Goal: Task Accomplishment & Management: Use online tool/utility

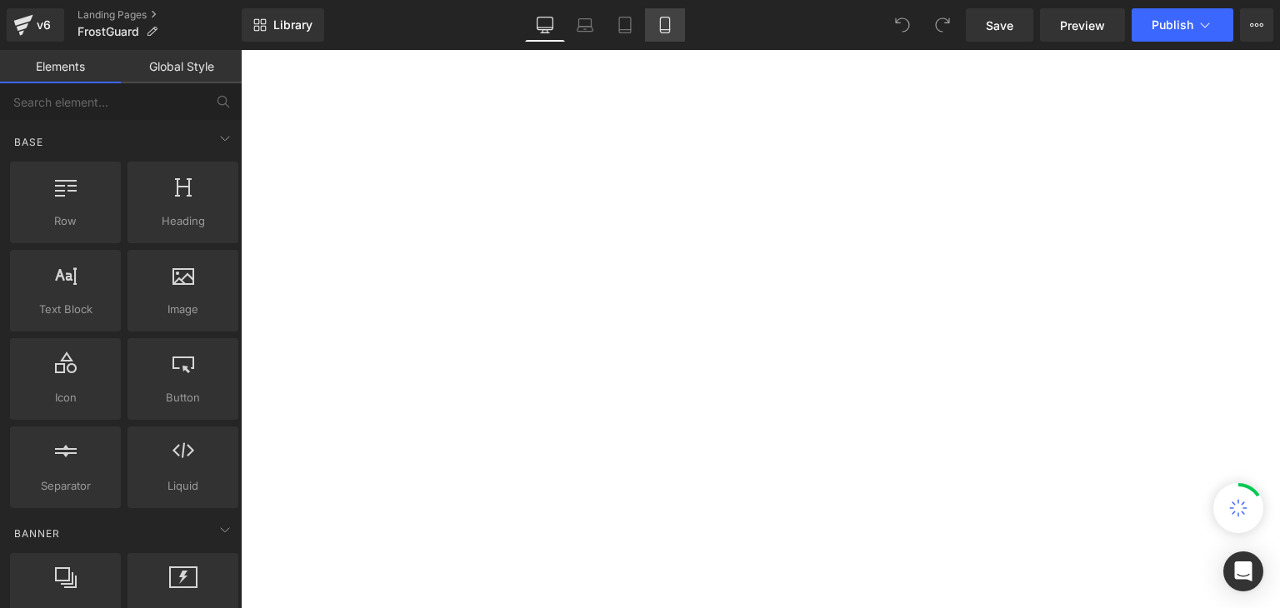
click at [665, 32] on icon at bounding box center [664, 25] width 17 height 17
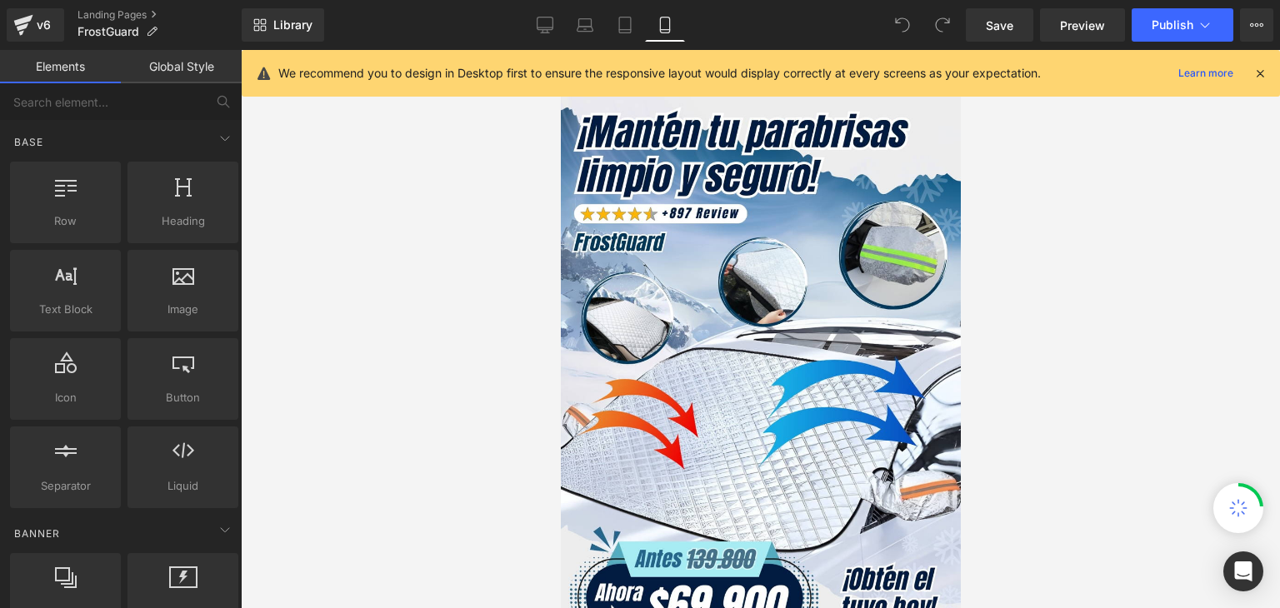
click at [1262, 72] on icon at bounding box center [1259, 73] width 15 height 15
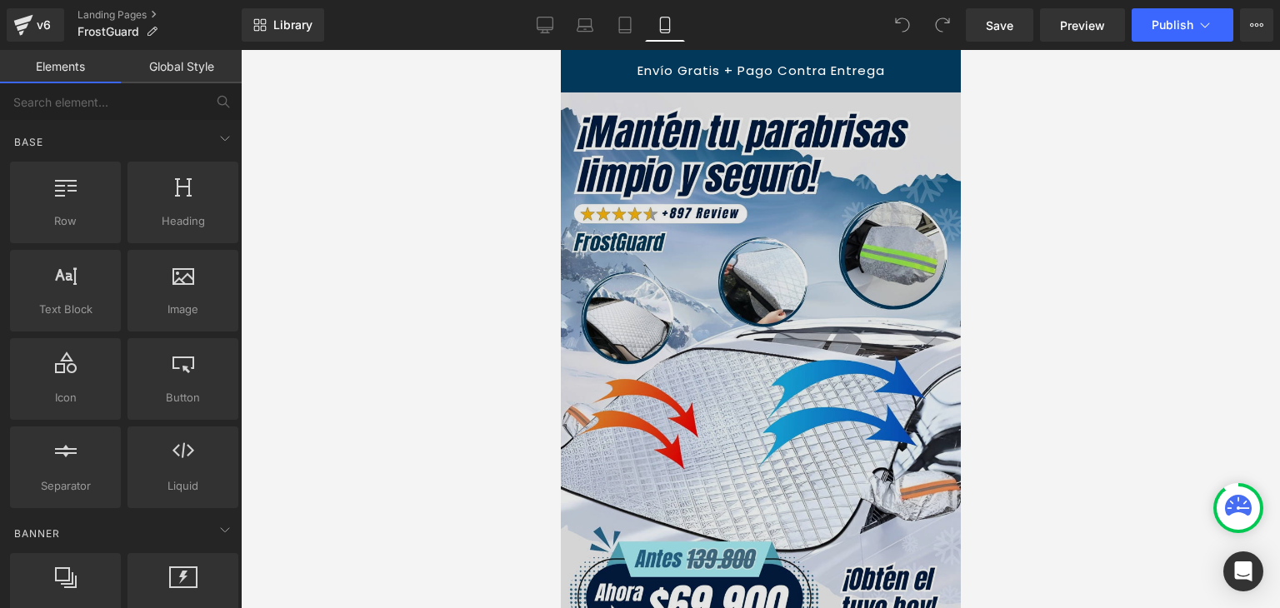
click at [756, 322] on img at bounding box center [760, 388] width 400 height 592
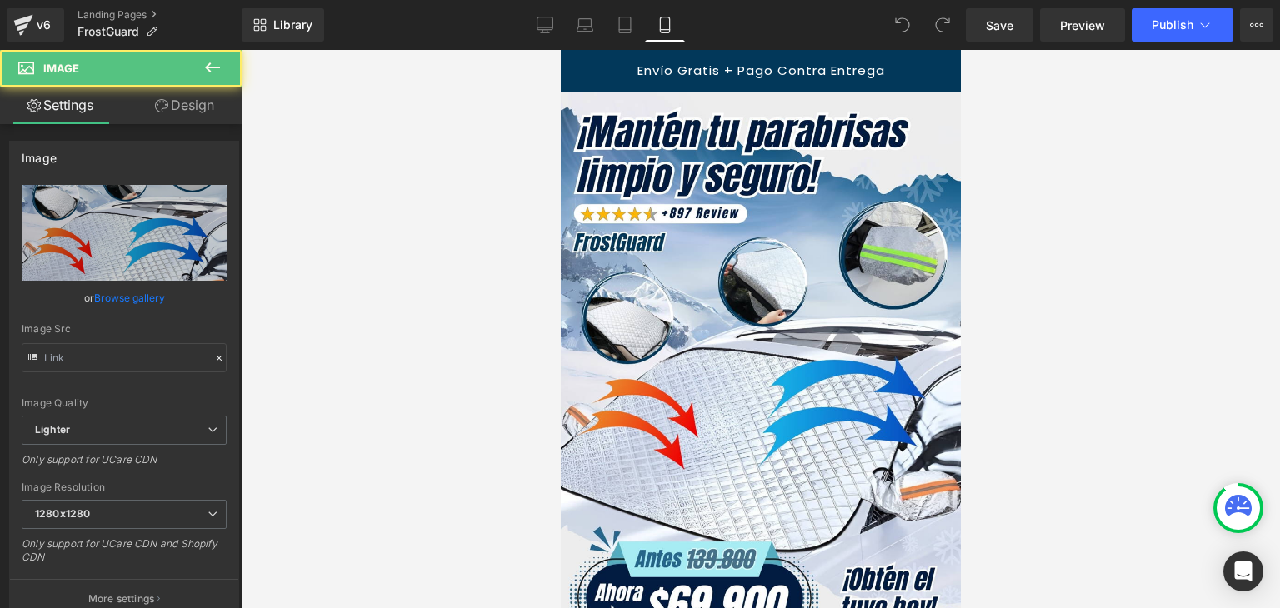
type input "[URL][DOMAIN_NAME]"
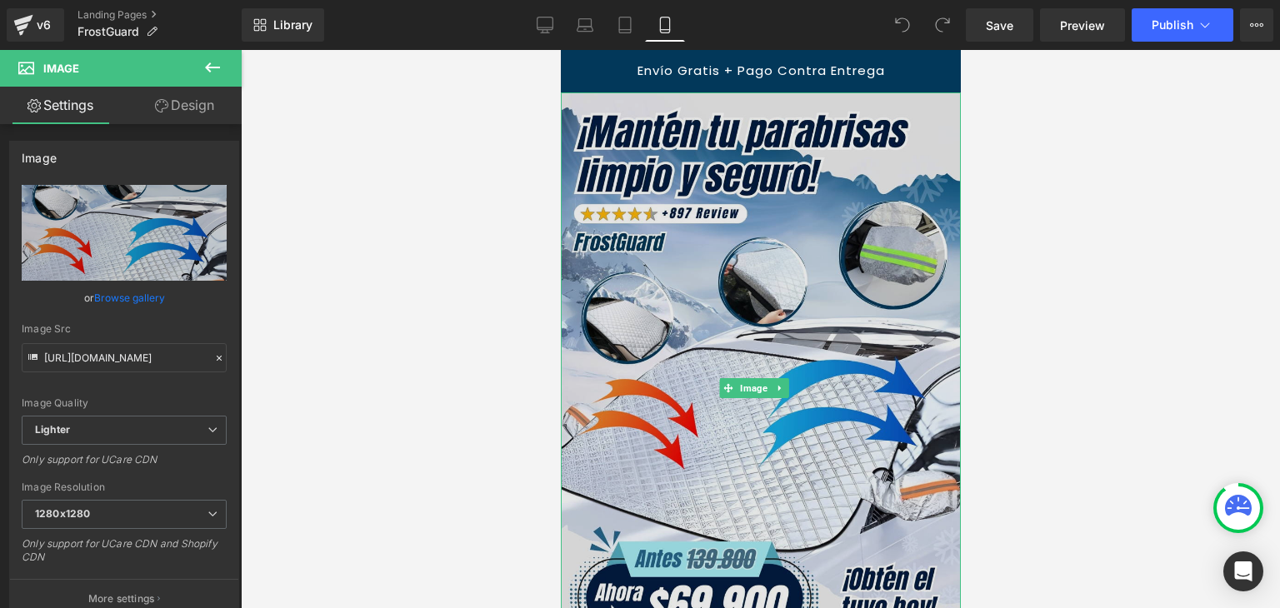
click at [759, 317] on img at bounding box center [760, 388] width 400 height 592
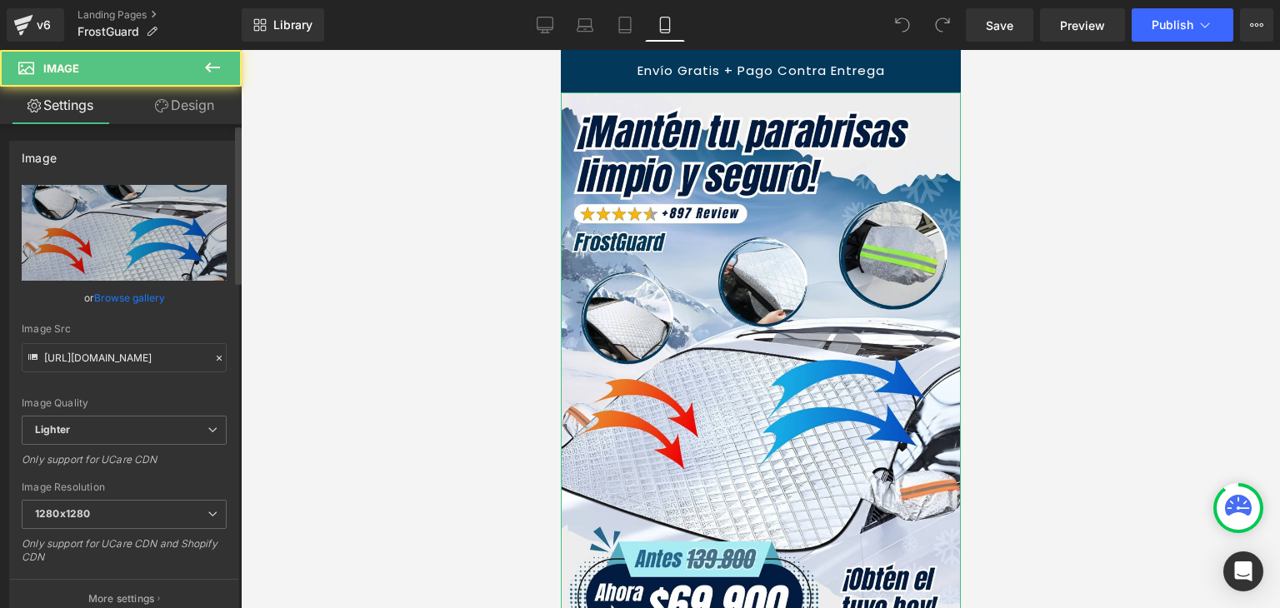
click at [132, 293] on link "Browse gallery" at bounding box center [129, 297] width 71 height 29
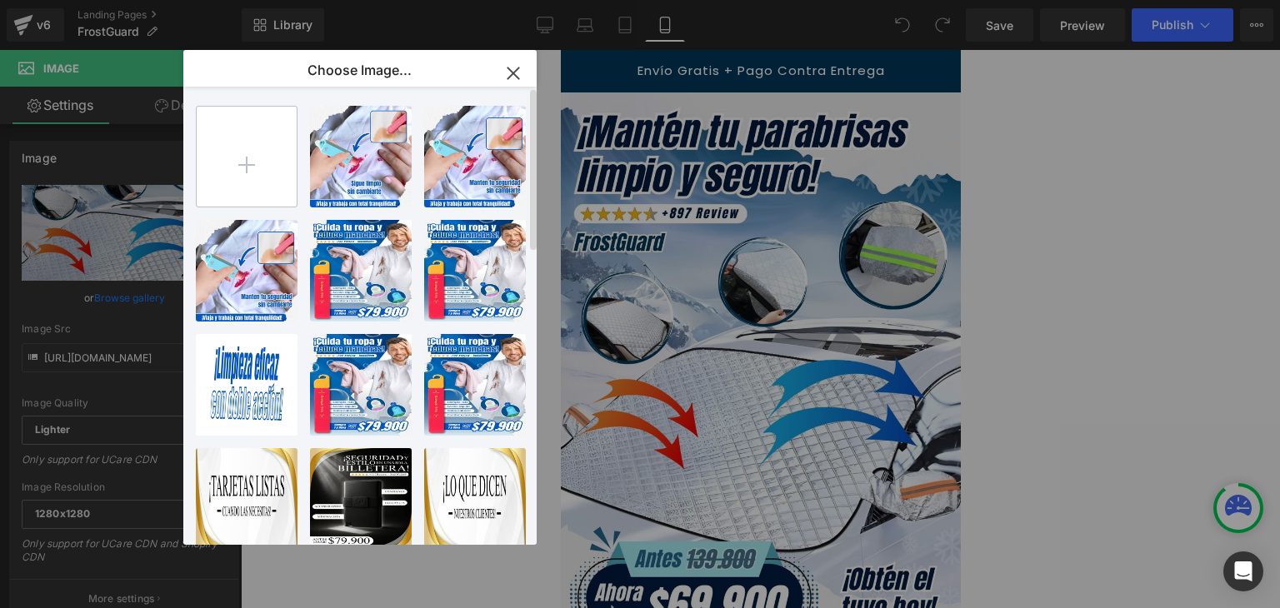
click at [233, 167] on input "file" at bounding box center [247, 157] width 100 height 100
type input "C:\fakepath\Banner Landing.webp"
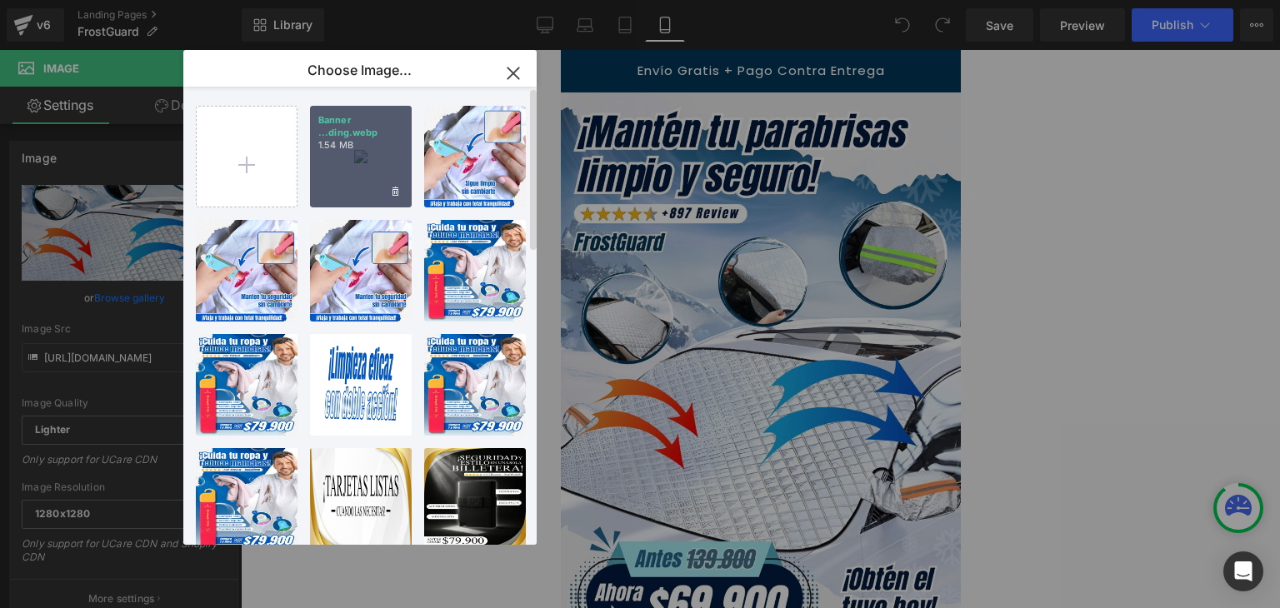
click at [358, 157] on div "Banner ...ding.webp 1.54 MB" at bounding box center [361, 157] width 102 height 102
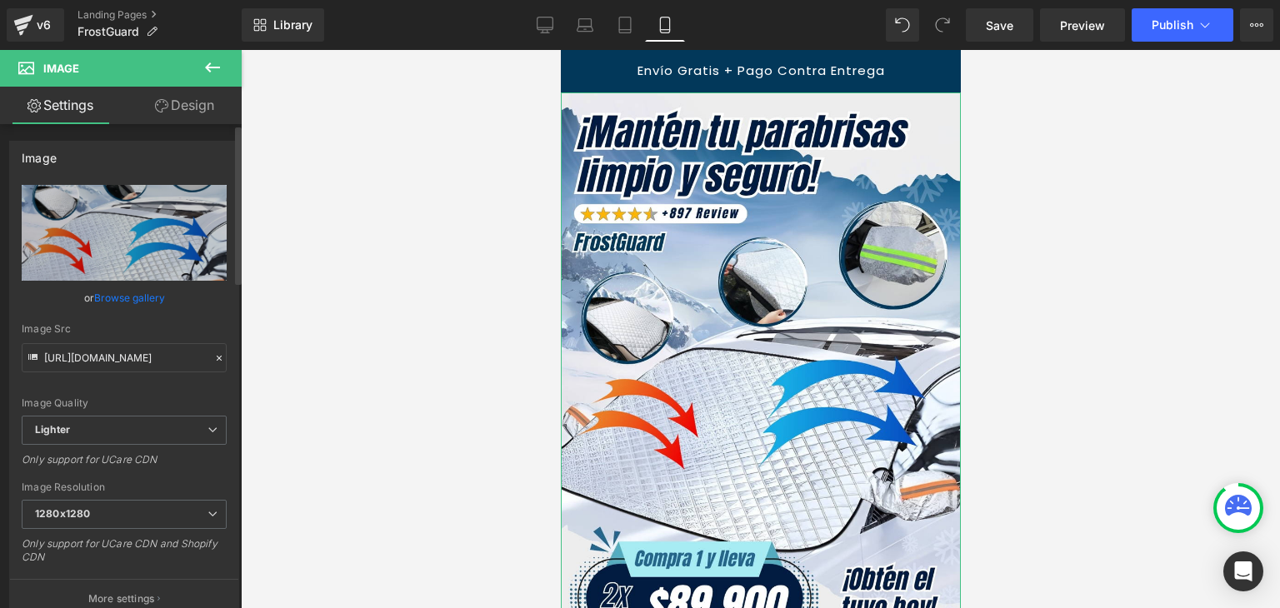
type input "[URL][DOMAIN_NAME]"
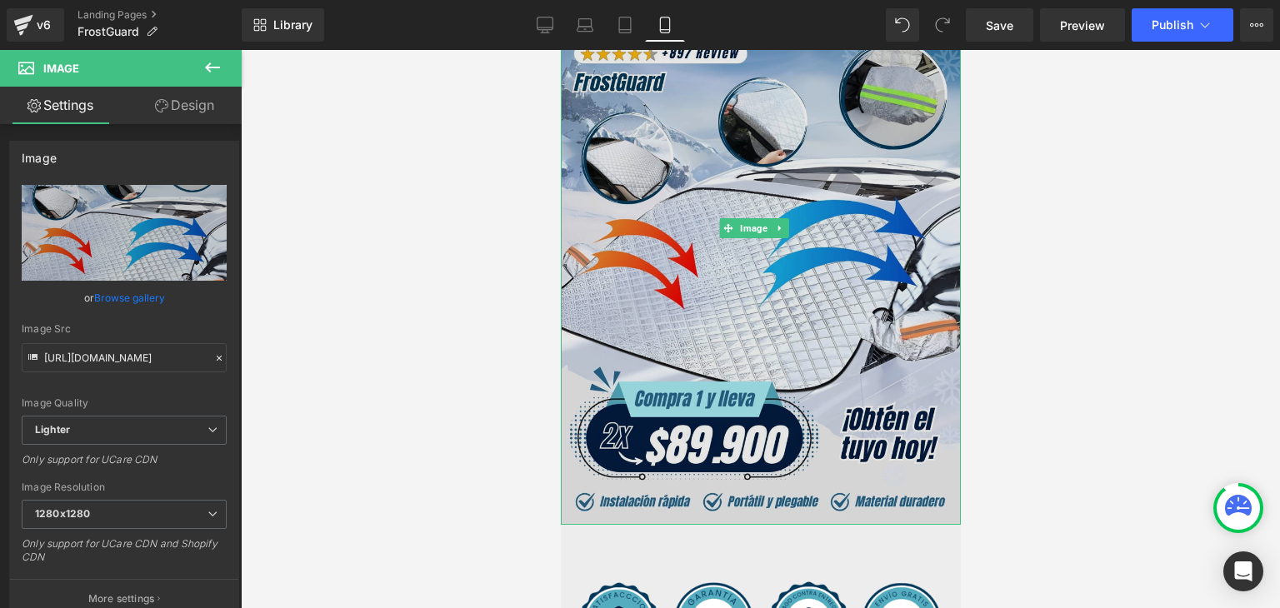
scroll to position [167, 0]
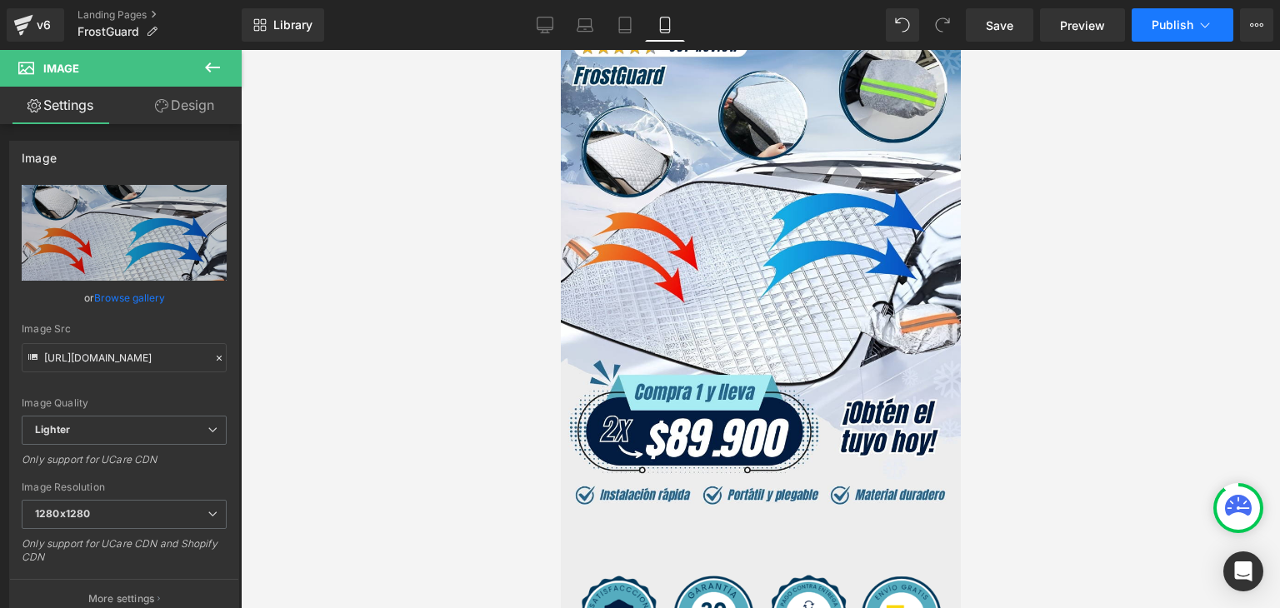
click at [1170, 24] on span "Publish" at bounding box center [1172, 24] width 42 height 13
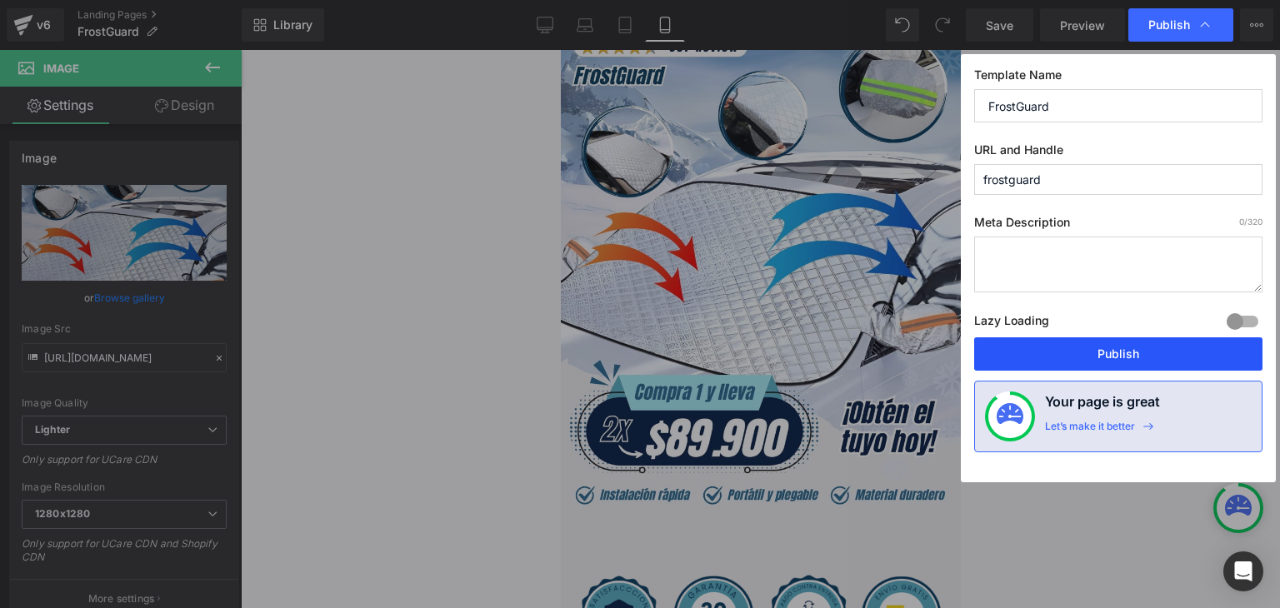
click at [1121, 359] on button "Publish" at bounding box center [1118, 353] width 288 height 33
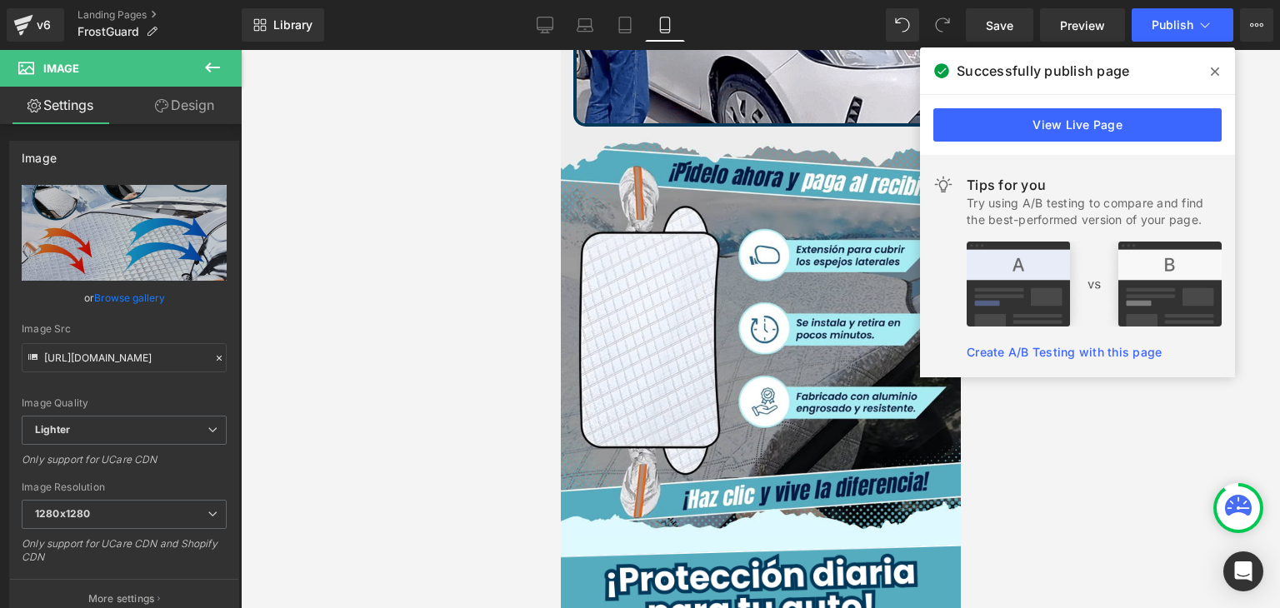
scroll to position [1333, 0]
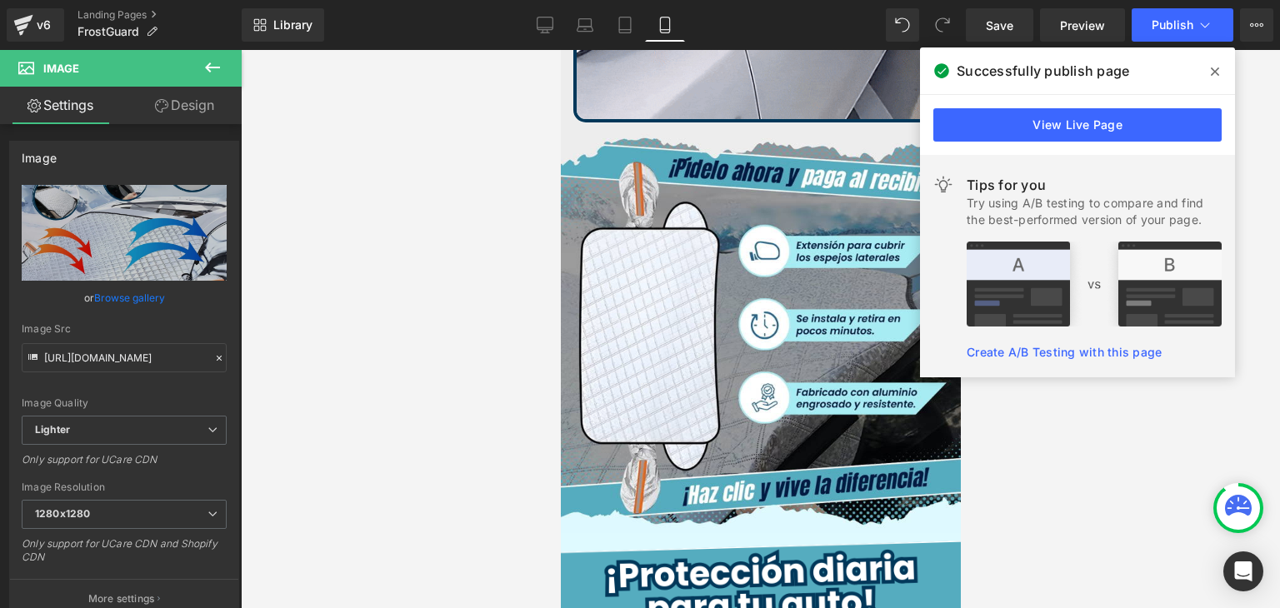
click at [1216, 67] on icon at bounding box center [1214, 71] width 8 height 13
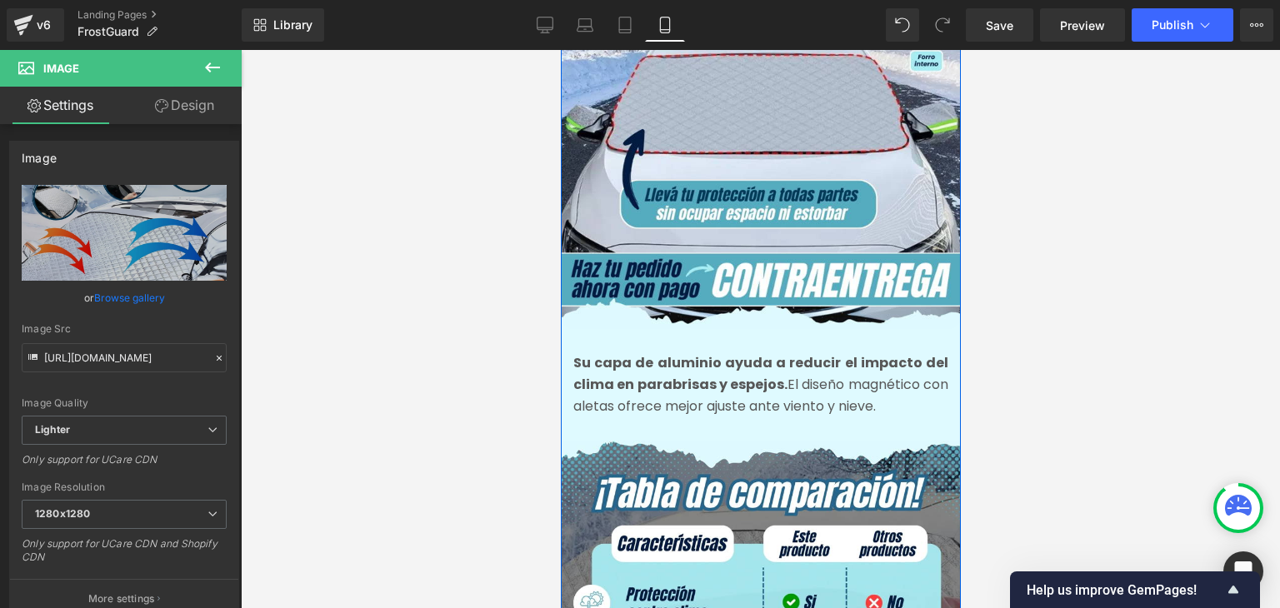
scroll to position [1916, 0]
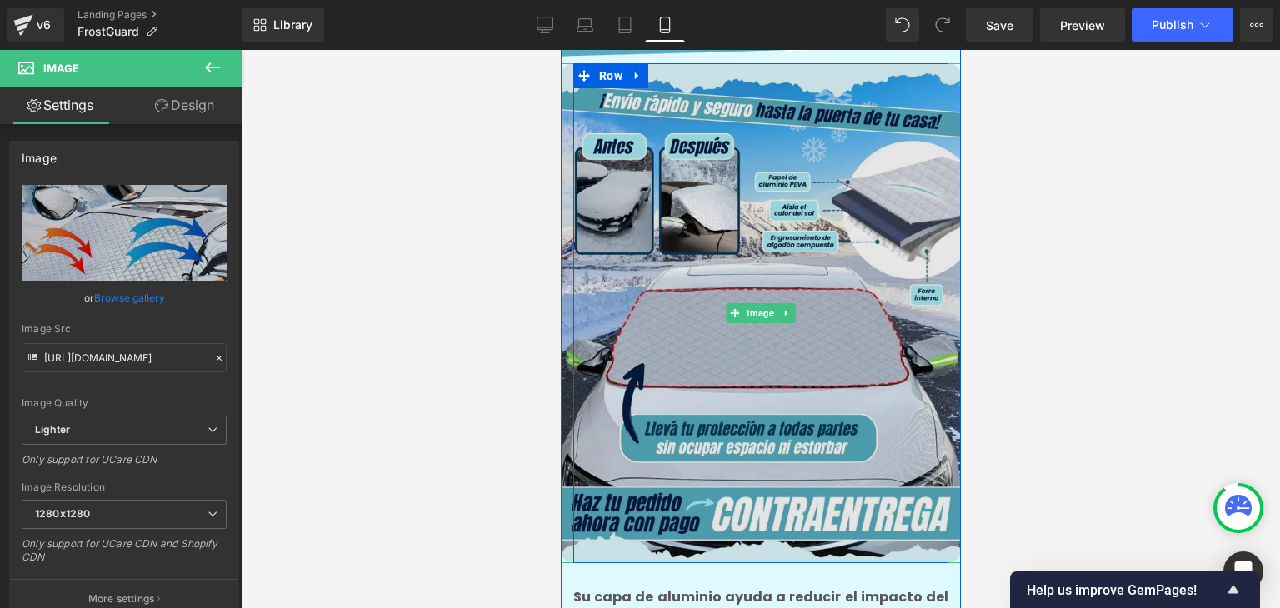
click at [735, 354] on img at bounding box center [760, 313] width 400 height 500
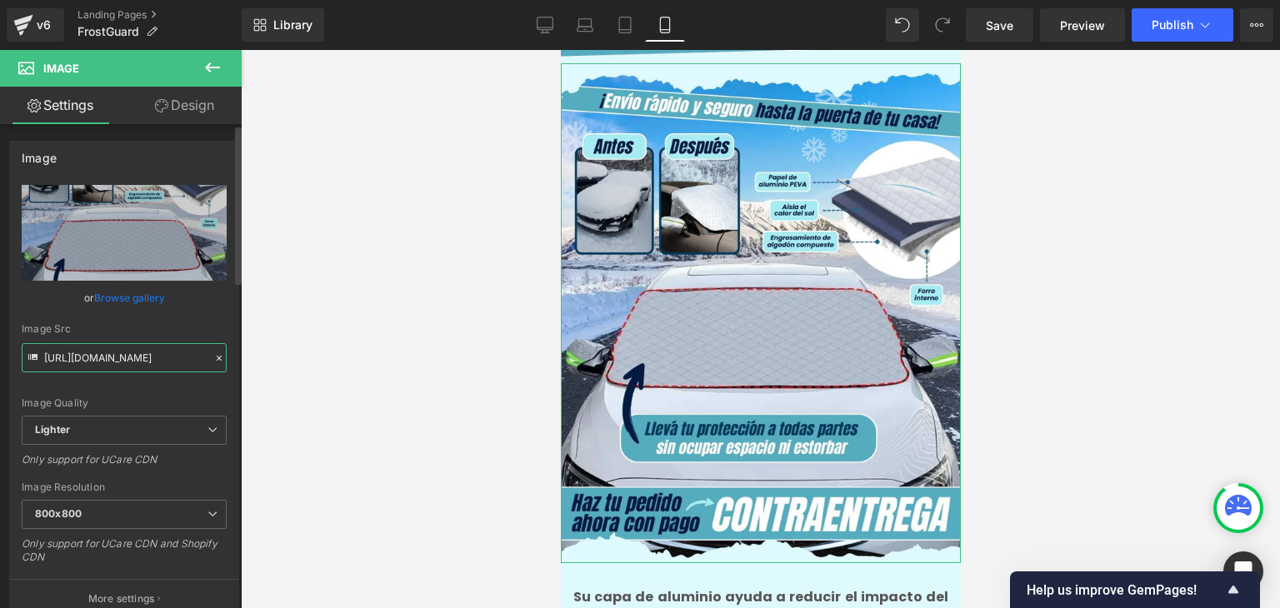
click at [133, 351] on input "[URL][DOMAIN_NAME]" at bounding box center [124, 357] width 205 height 29
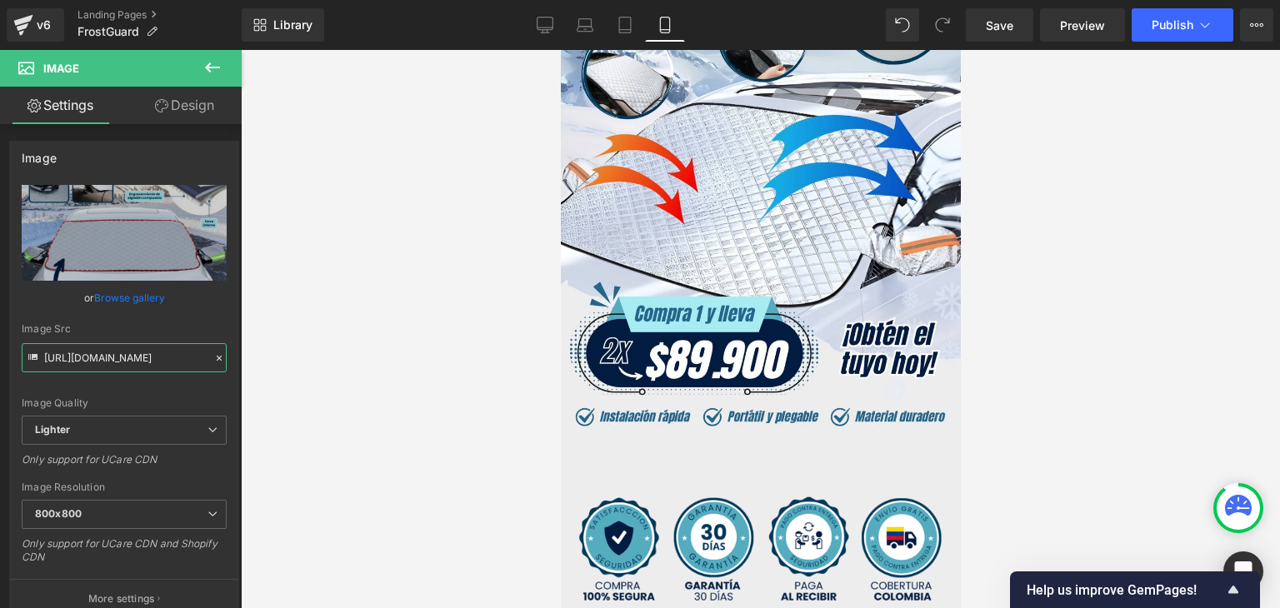
scroll to position [0, 0]
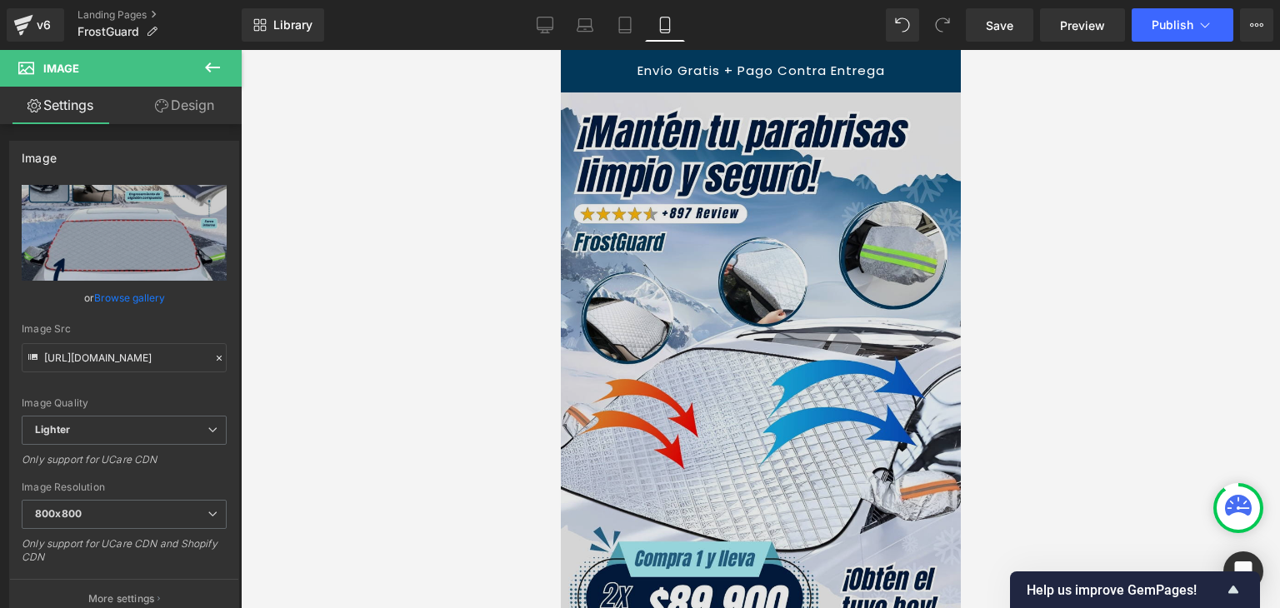
click at [729, 311] on img at bounding box center [760, 388] width 400 height 592
click at [732, 327] on img at bounding box center [760, 388] width 400 height 592
click at [727, 340] on img at bounding box center [760, 388] width 400 height 592
click at [744, 361] on img at bounding box center [760, 388] width 400 height 592
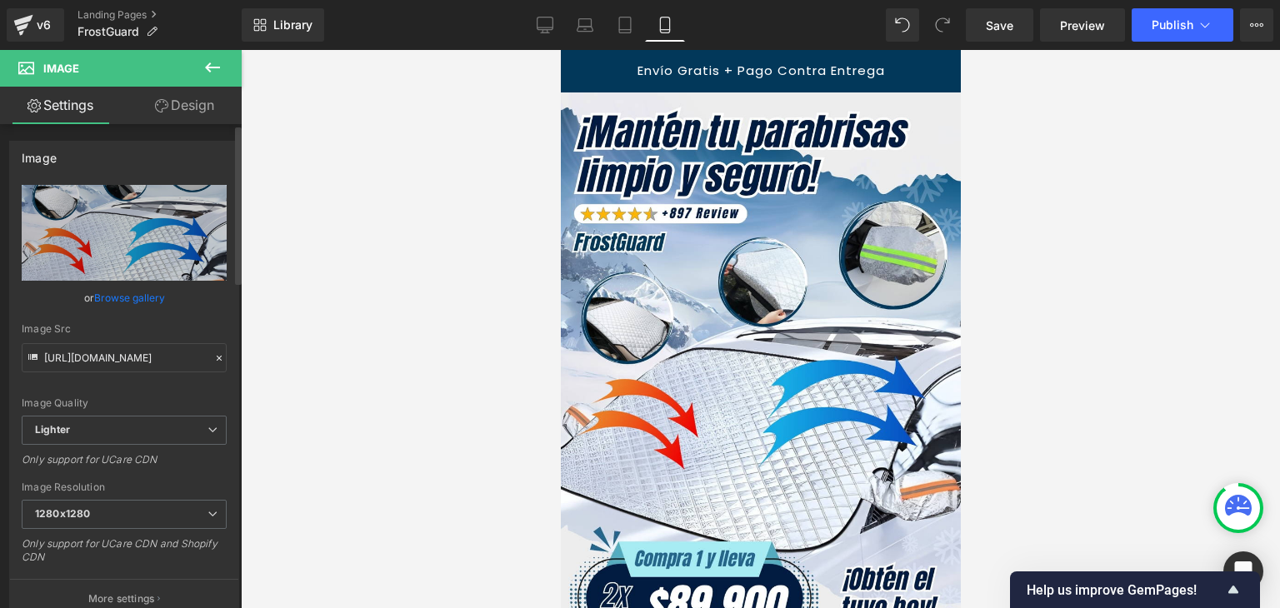
click at [150, 298] on link "Browse gallery" at bounding box center [129, 297] width 71 height 29
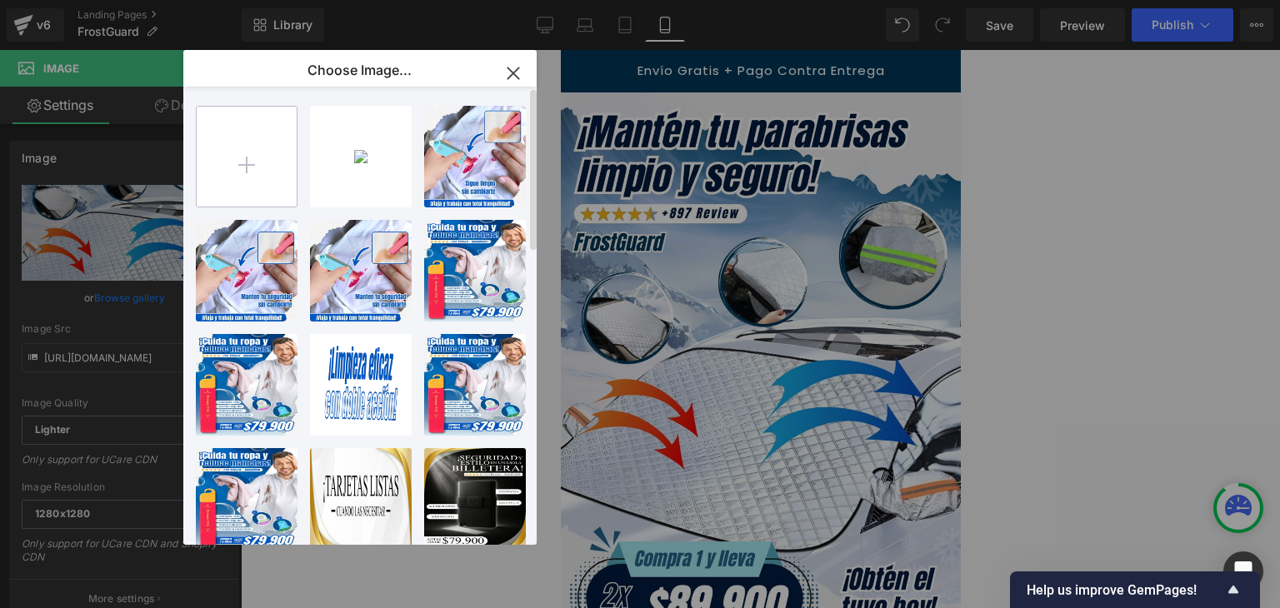
click at [235, 163] on input "file" at bounding box center [247, 157] width 100 height 100
type input "C:\fakepath\Banner Landing.webp"
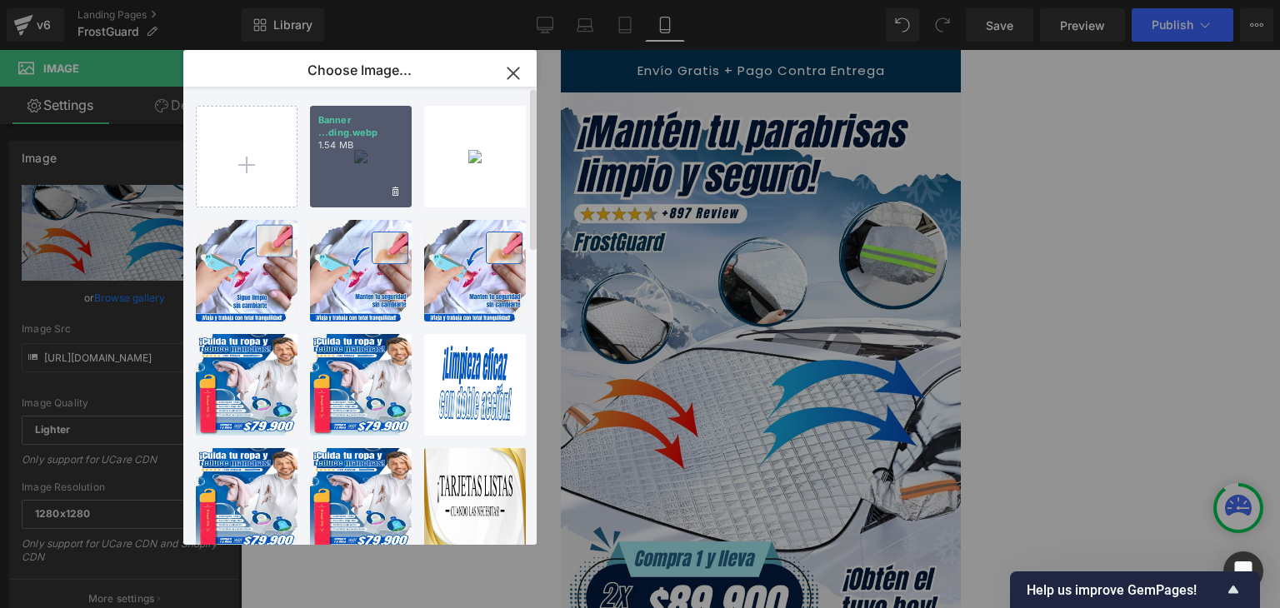
click at [352, 174] on div "Banner ...ding.webp 1.54 MB" at bounding box center [361, 157] width 102 height 102
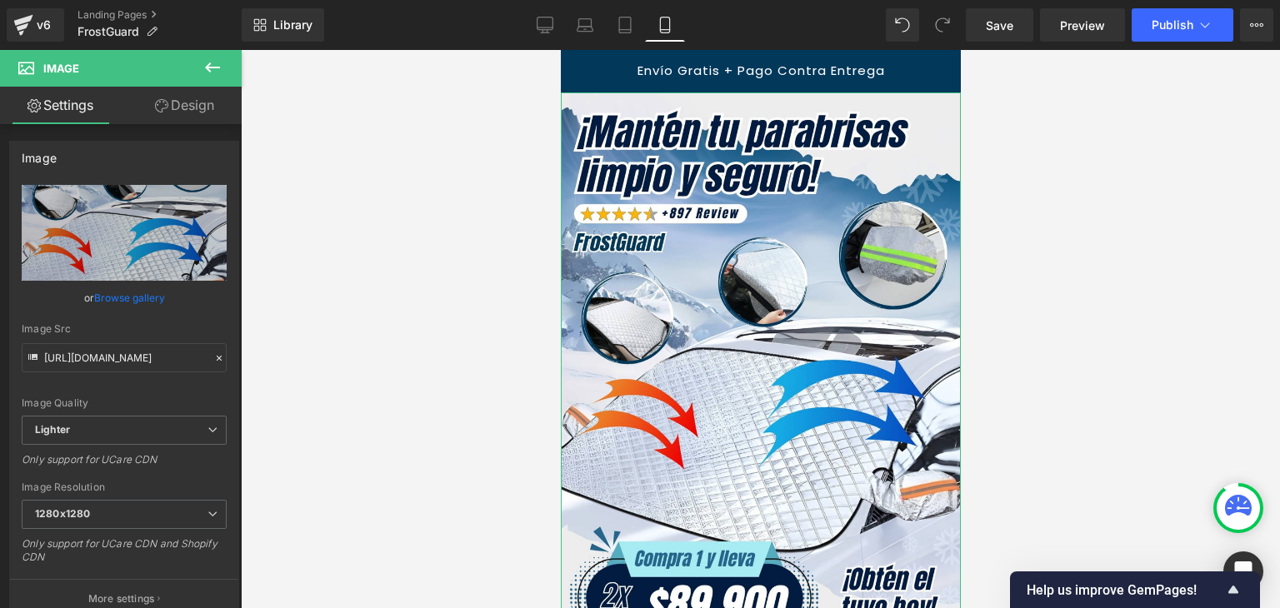
click at [152, 298] on link "Browse gallery" at bounding box center [129, 297] width 71 height 29
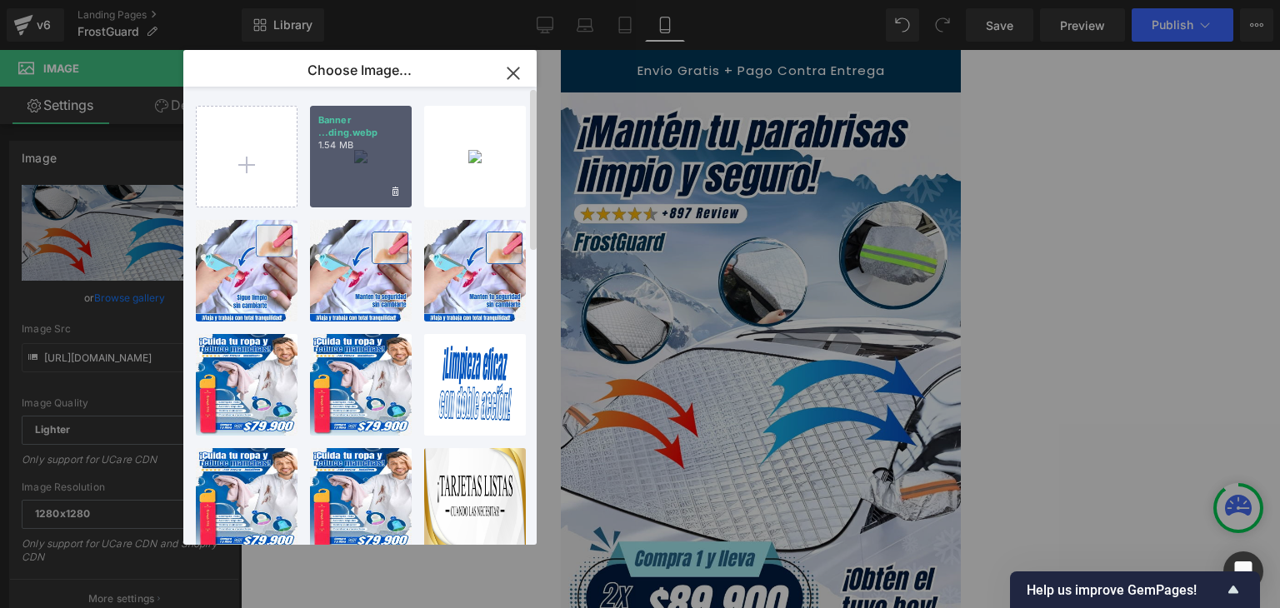
click at [350, 187] on div "Banner ...ding.webp 1.54 MB" at bounding box center [361, 157] width 102 height 102
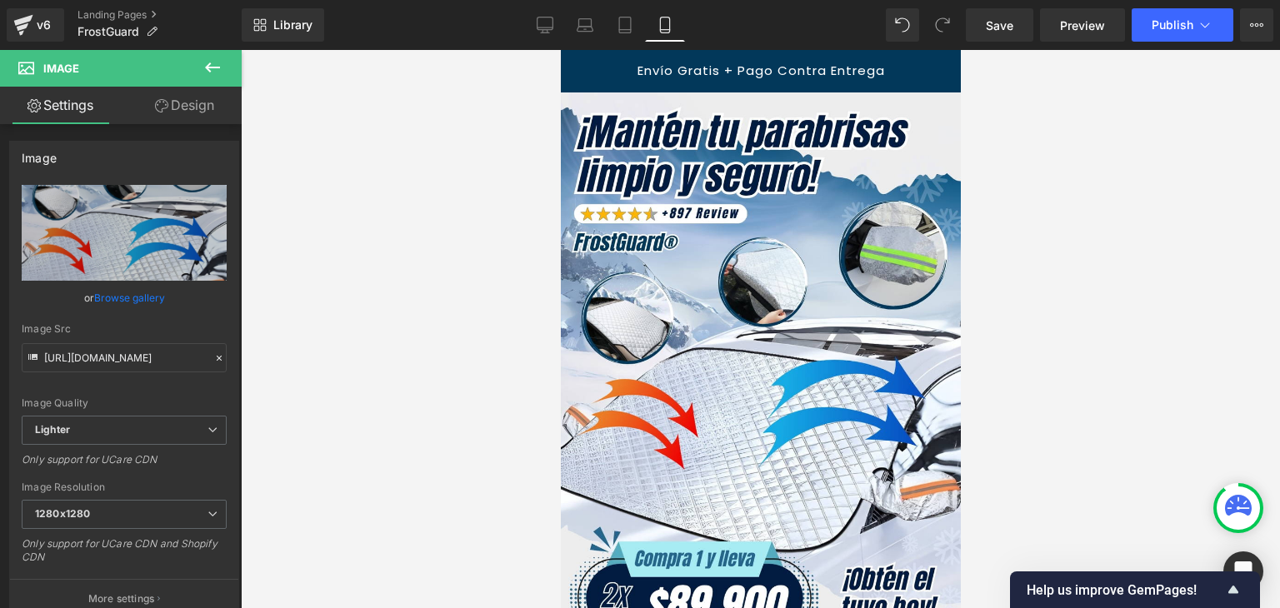
type input "[URL][DOMAIN_NAME]"
click at [1159, 29] on span "Publish" at bounding box center [1172, 24] width 42 height 13
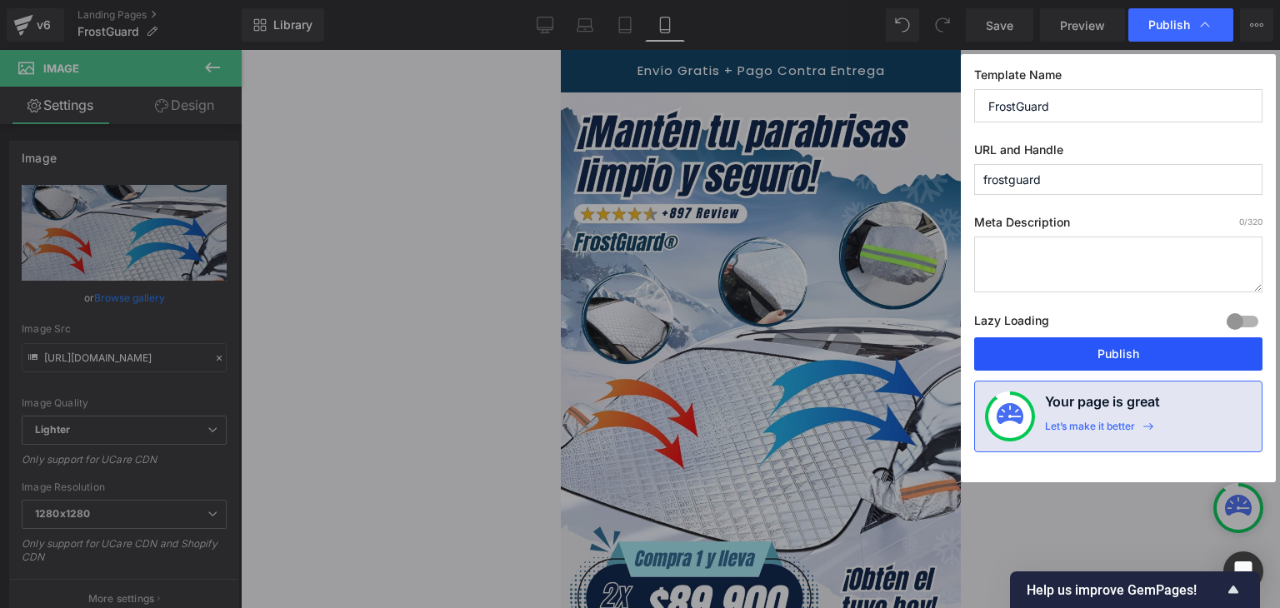
click at [1074, 346] on button "Publish" at bounding box center [1118, 353] width 288 height 33
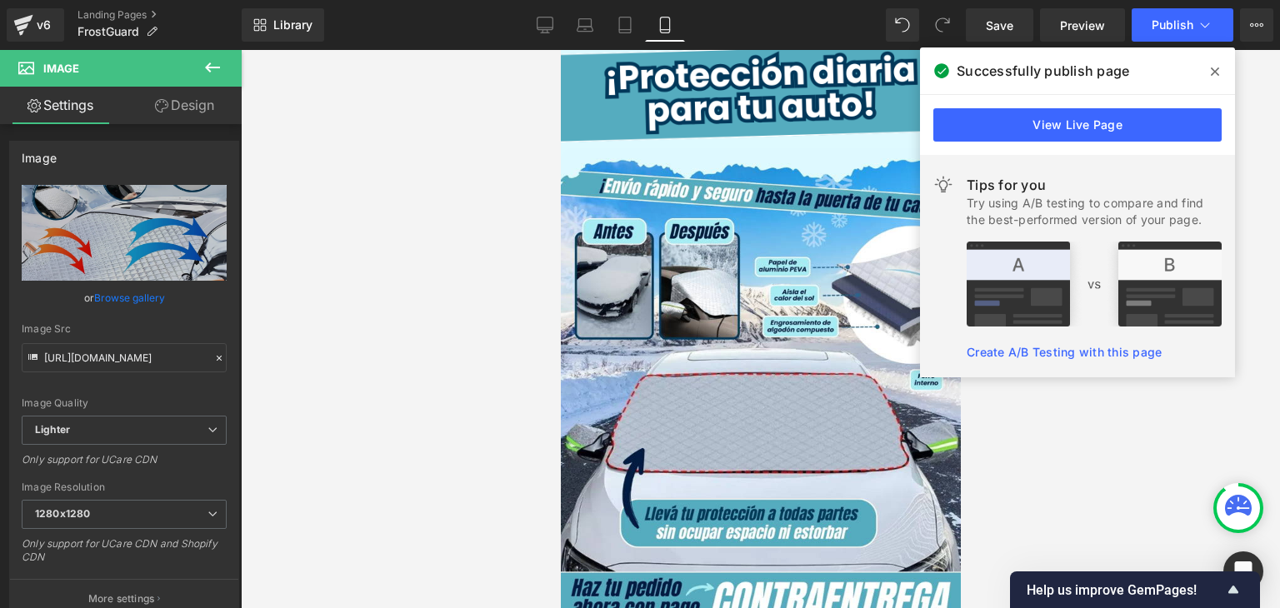
scroll to position [1833, 0]
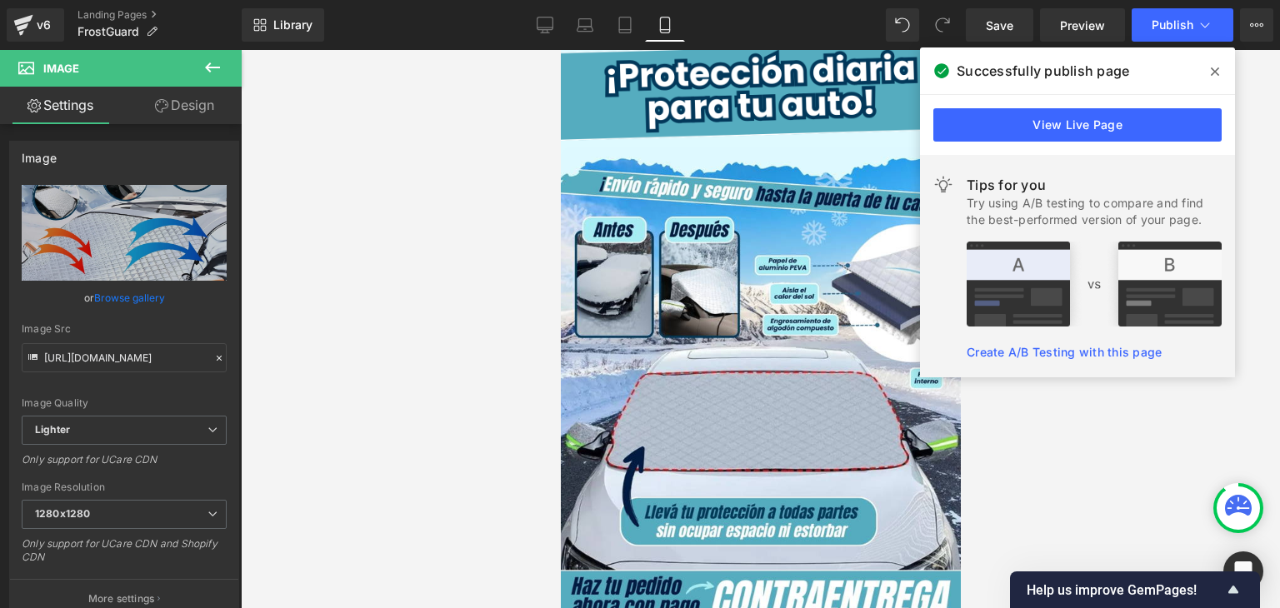
click at [1210, 66] on icon at bounding box center [1214, 71] width 8 height 13
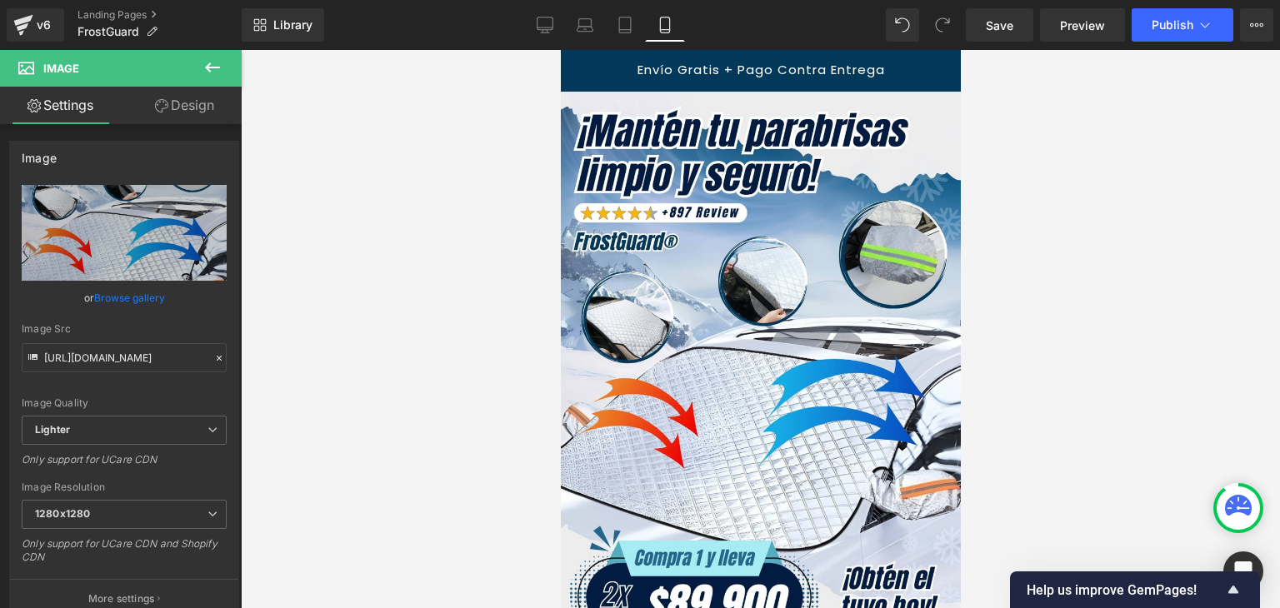
scroll to position [0, 0]
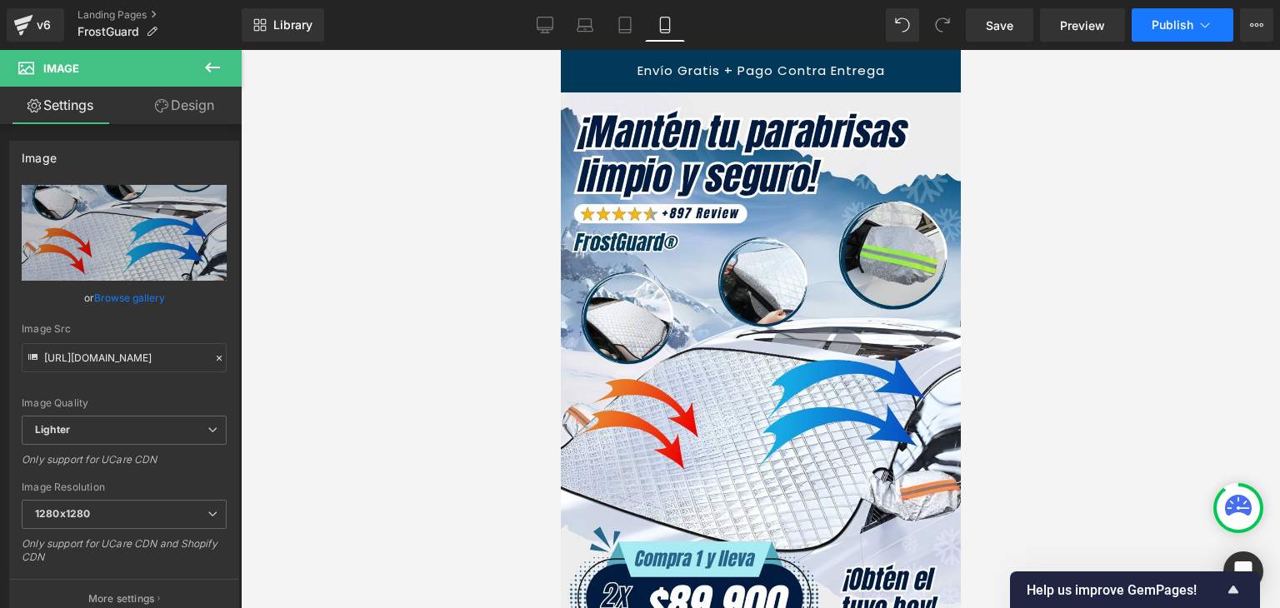
click at [1185, 19] on span "Publish" at bounding box center [1172, 24] width 42 height 13
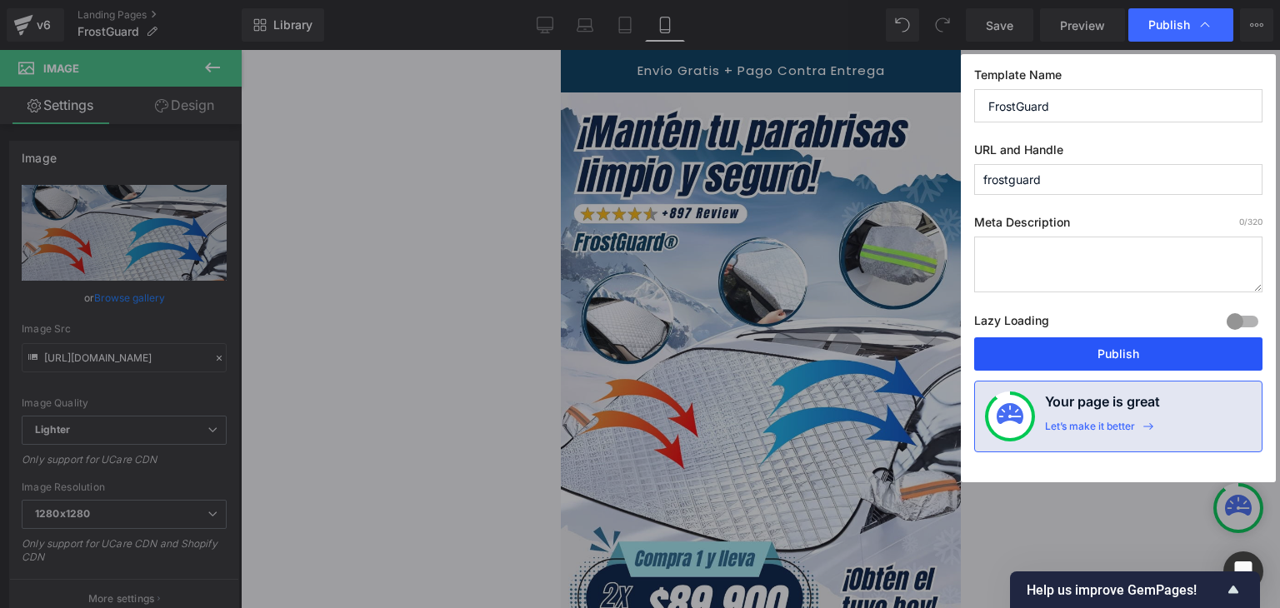
click at [1115, 352] on button "Publish" at bounding box center [1118, 353] width 288 height 33
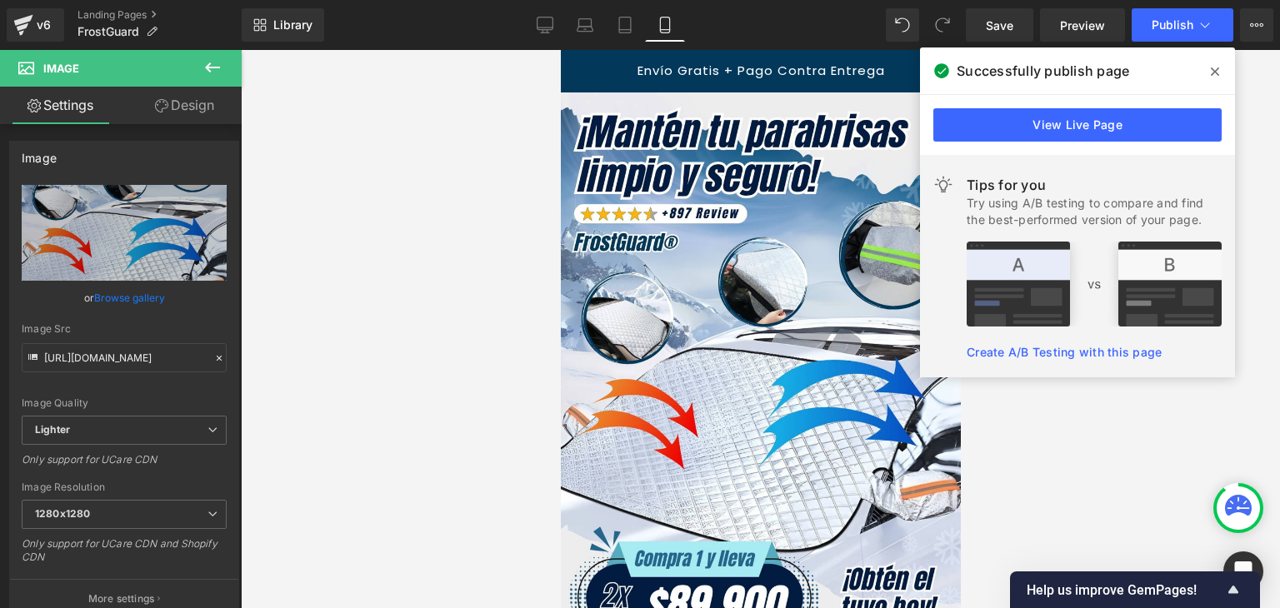
click at [1098, 434] on div at bounding box center [760, 329] width 1039 height 558
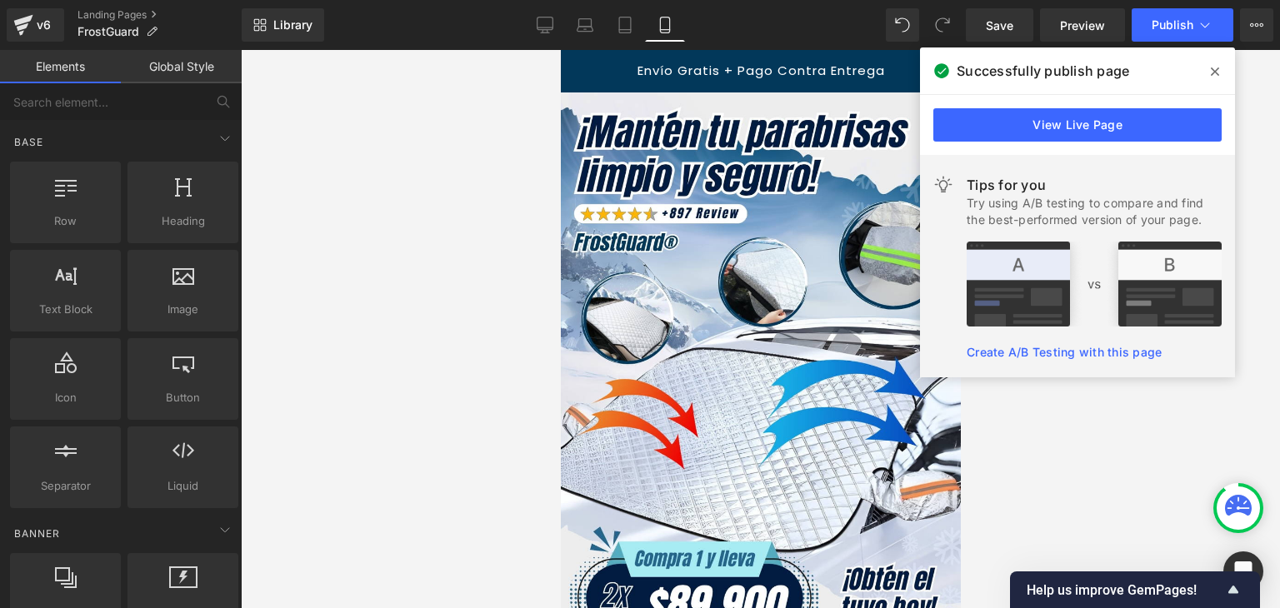
click at [1214, 74] on icon at bounding box center [1214, 71] width 8 height 13
